Goal: Transaction & Acquisition: Obtain resource

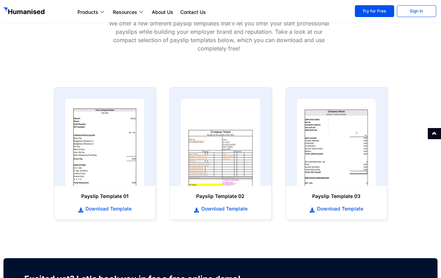
scroll to position [278, 0]
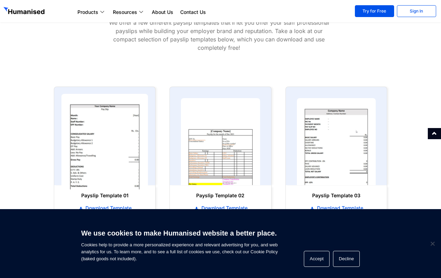
click at [106, 137] on img at bounding box center [105, 142] width 87 height 96
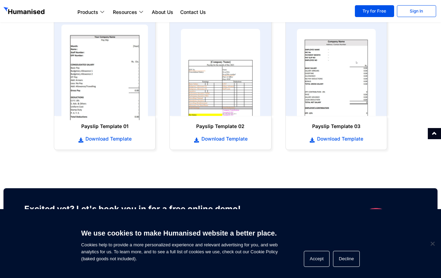
scroll to position [348, 0]
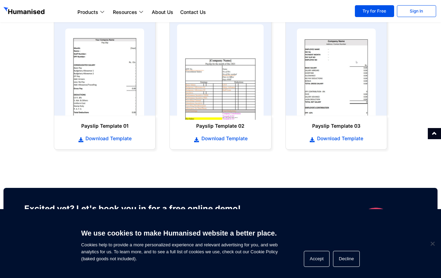
click at [212, 94] on img at bounding box center [220, 72] width 87 height 96
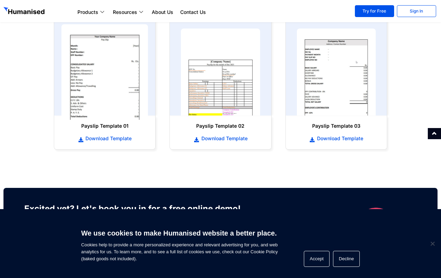
click at [131, 88] on img at bounding box center [105, 72] width 87 height 96
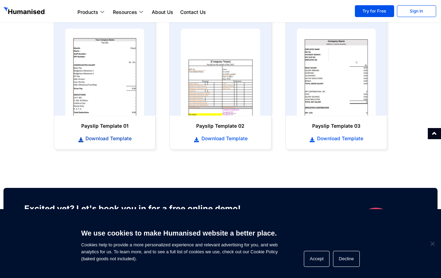
click at [119, 138] on span "Download Template" at bounding box center [108, 138] width 48 height 7
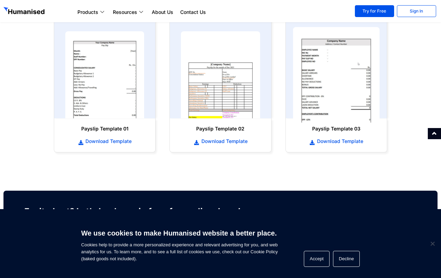
scroll to position [348, 0]
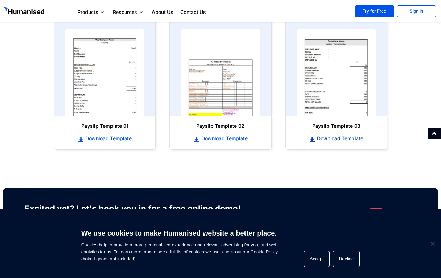
click at [328, 138] on span "Download Template" at bounding box center [340, 138] width 48 height 7
click at [354, 139] on span "Download Template" at bounding box center [340, 138] width 48 height 7
click at [229, 137] on span "Download Template" at bounding box center [224, 138] width 48 height 7
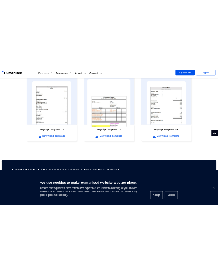
scroll to position [366, 0]
